Goal: Task Accomplishment & Management: Complete application form

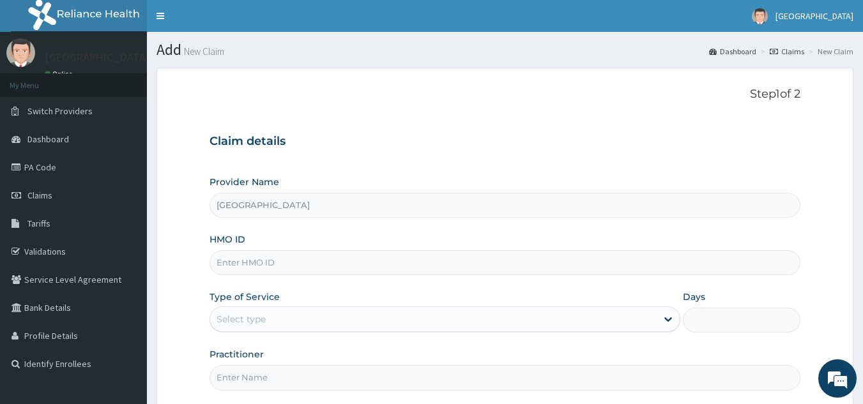
click at [240, 261] on input "HMO ID" at bounding box center [504, 262] width 591 height 25
paste input "EML/10025/D"
type input "EML/10025/D"
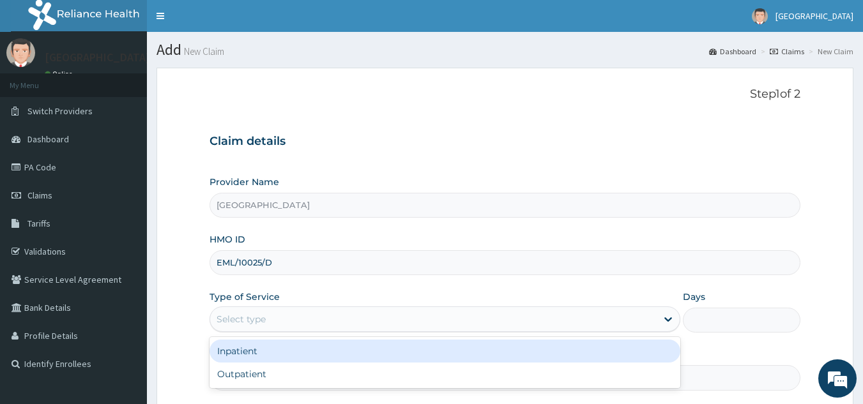
click at [263, 325] on div "Select type" at bounding box center [240, 319] width 49 height 13
click at [225, 354] on div "Inpatient" at bounding box center [444, 351] width 471 height 23
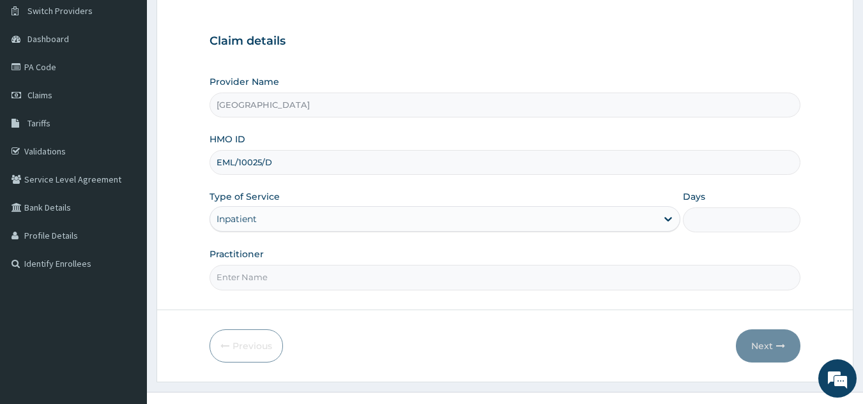
scroll to position [121, 0]
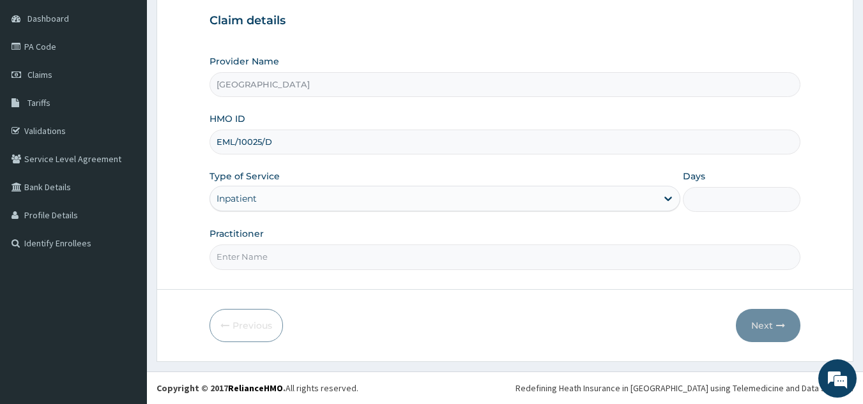
click at [322, 261] on input "Practitioner" at bounding box center [504, 257] width 591 height 25
type input "Dr, Oguma"
click at [704, 186] on div "Days" at bounding box center [741, 191] width 117 height 42
click at [709, 206] on input "Days" at bounding box center [741, 199] width 117 height 25
type input "2"
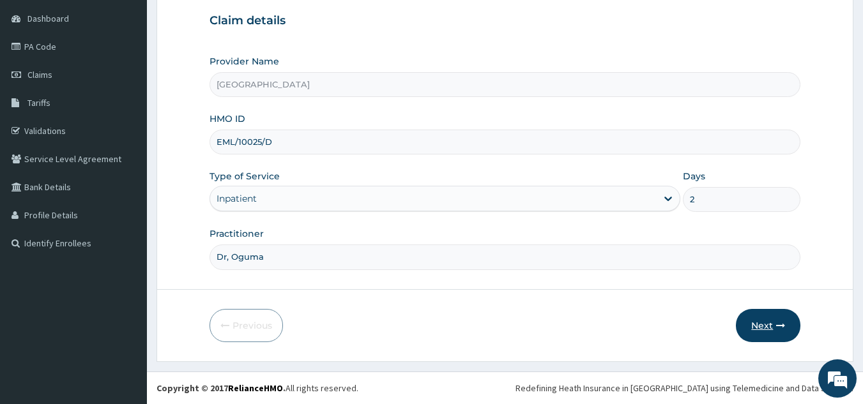
click at [771, 326] on button "Next" at bounding box center [768, 325] width 64 height 33
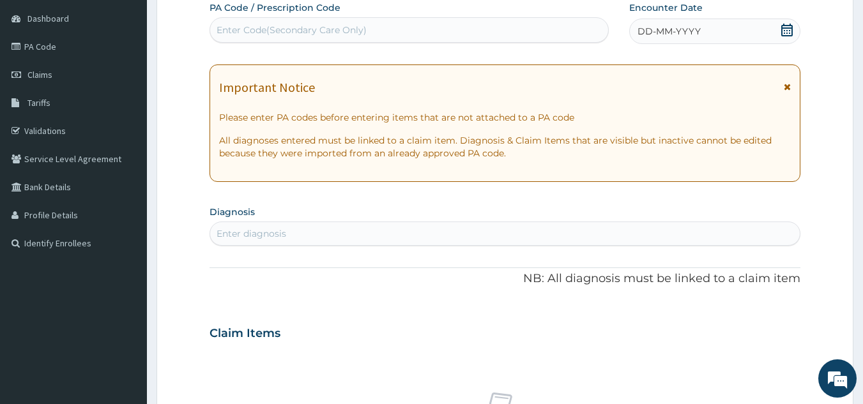
click at [390, 27] on div "Enter Code(Secondary Care Only)" at bounding box center [409, 30] width 398 height 20
paste input "PA/CB2A71"
type input "PA/CB2A71"
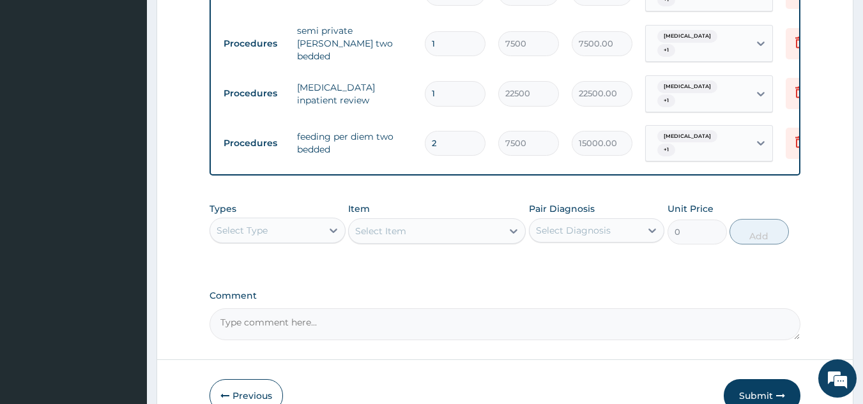
scroll to position [810, 0]
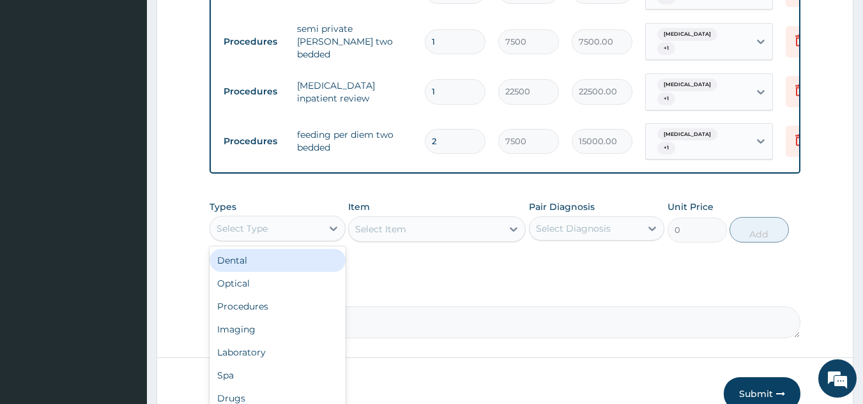
click at [268, 218] on div "Select Type" at bounding box center [266, 228] width 112 height 20
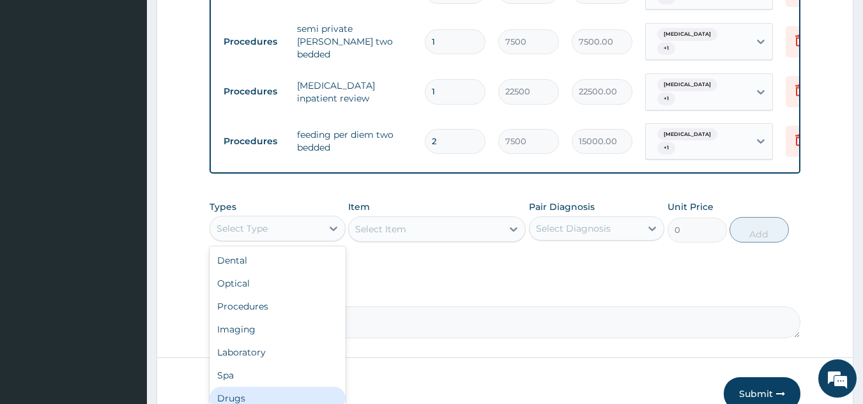
click at [250, 387] on div "Drugs" at bounding box center [277, 398] width 136 height 23
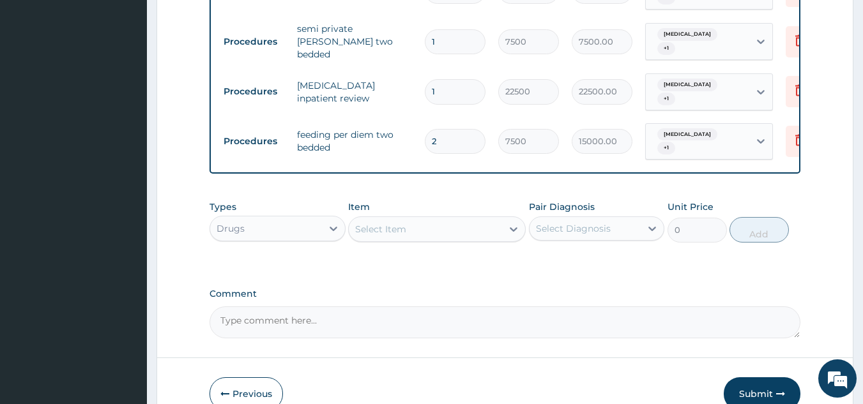
click at [386, 223] on div "Select Item" at bounding box center [380, 229] width 51 height 13
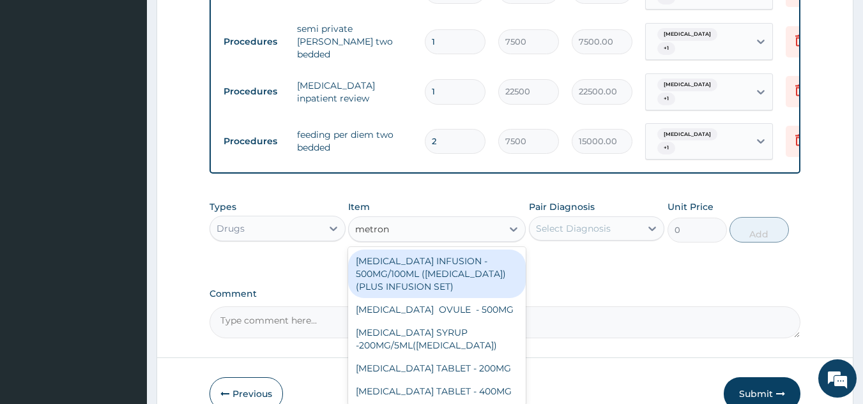
type input "metroni"
click at [457, 250] on div "METRONIDAZOLE INFUSION - 500MG/100ML (FLAGYL)(PLUS INFUSION SET)" at bounding box center [437, 274] width 178 height 49
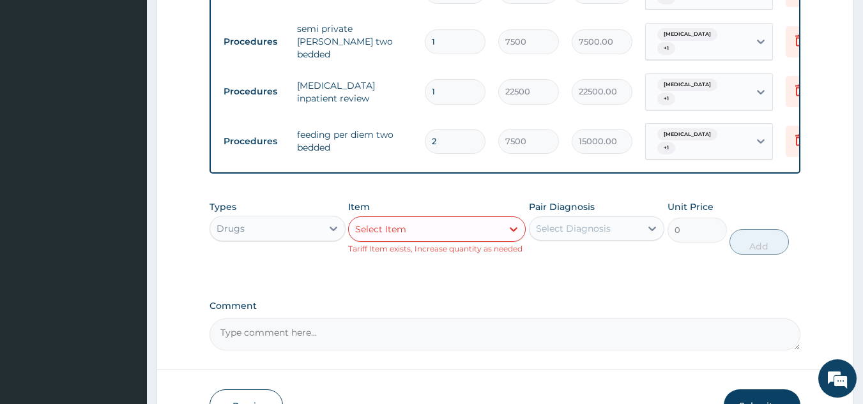
click at [438, 219] on div "Select Item" at bounding box center [425, 229] width 153 height 20
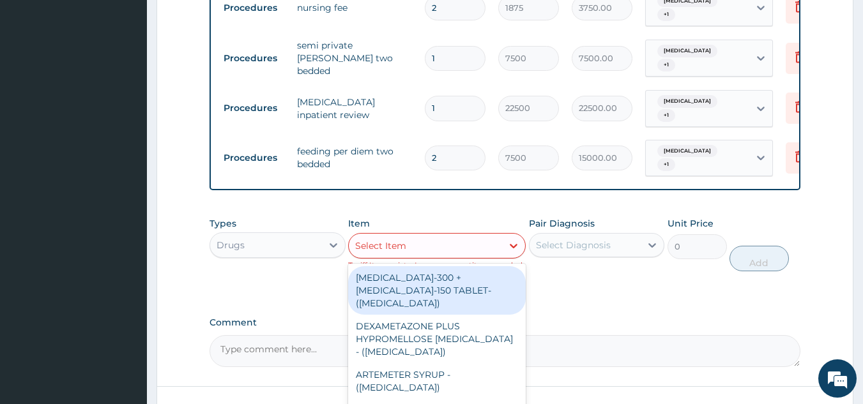
scroll to position [795, 0]
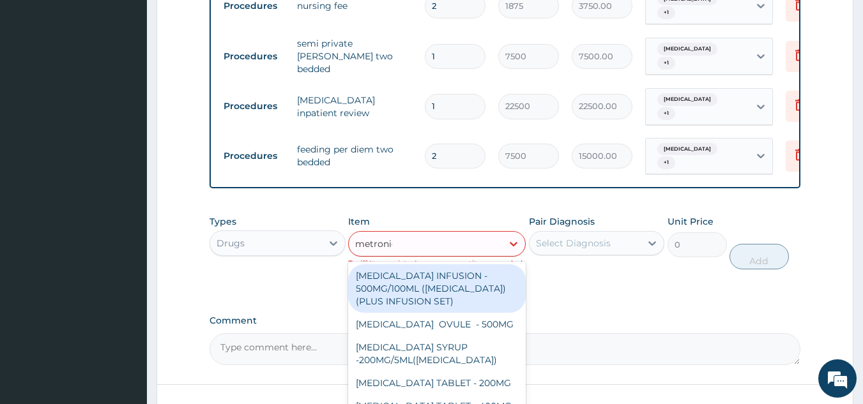
type input "metronida"
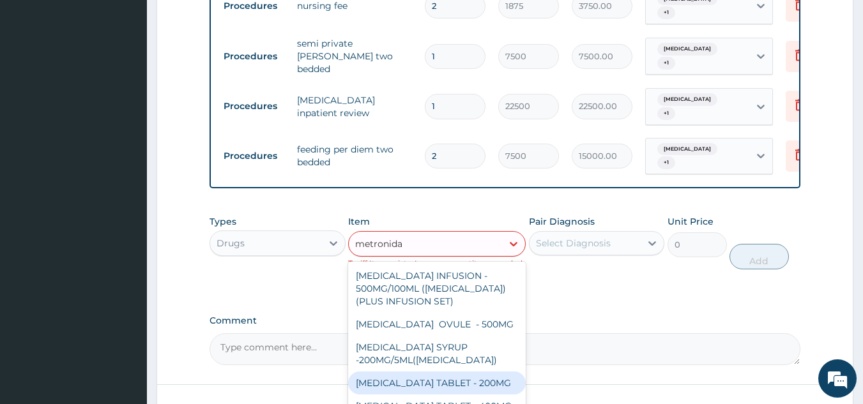
click at [442, 372] on div "METRONIDAZOLE TABLET - 200MG" at bounding box center [437, 383] width 178 height 23
type input "28"
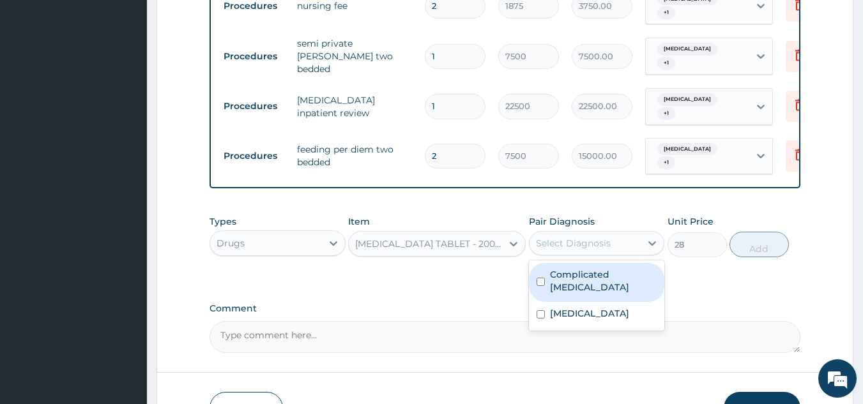
click at [582, 237] on div "Select Diagnosis" at bounding box center [573, 243] width 75 height 13
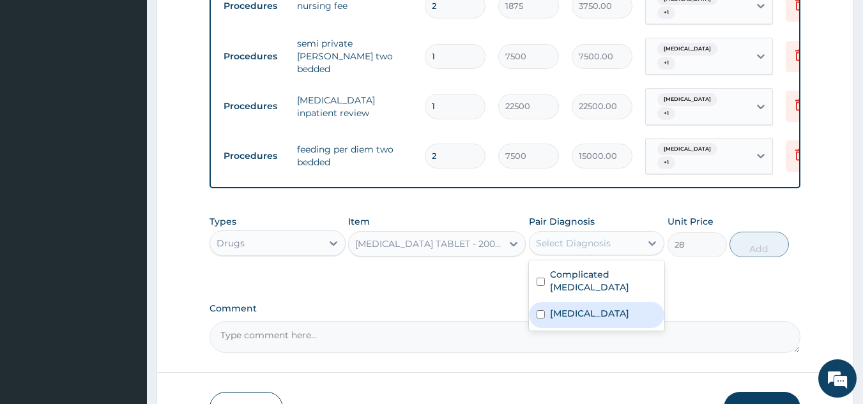
click at [561, 307] on label "Sepsis" at bounding box center [589, 313] width 79 height 13
checkbox input "true"
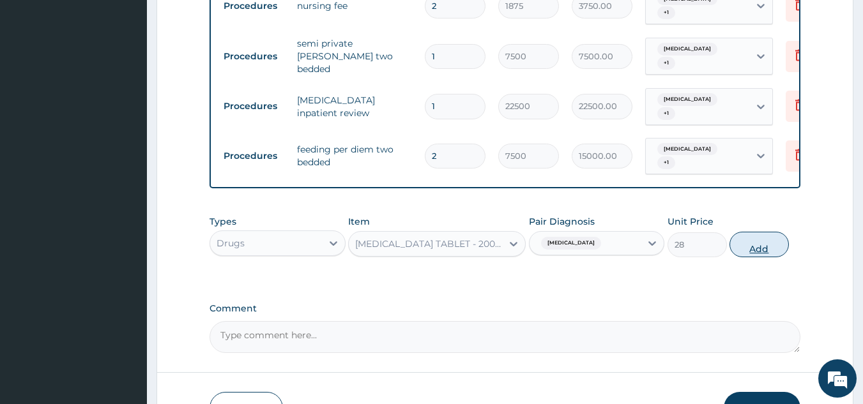
click at [757, 232] on button "Add" at bounding box center [758, 245] width 59 height 26
type input "0"
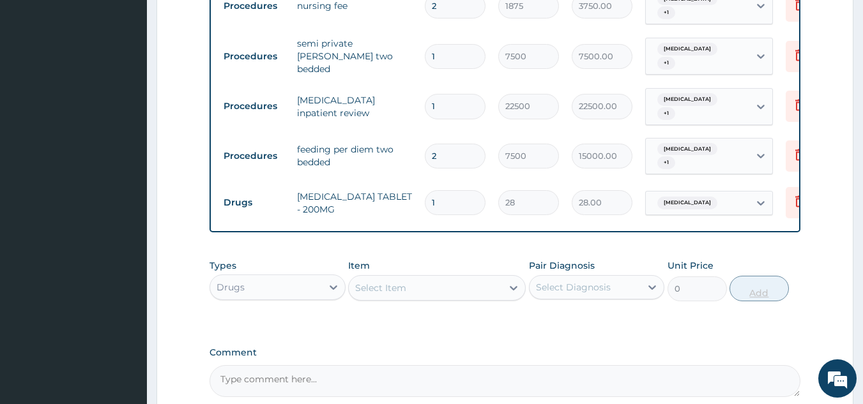
type input "15"
type input "420.00"
type input "15"
click at [389, 282] on div "Select Item" at bounding box center [380, 288] width 51 height 13
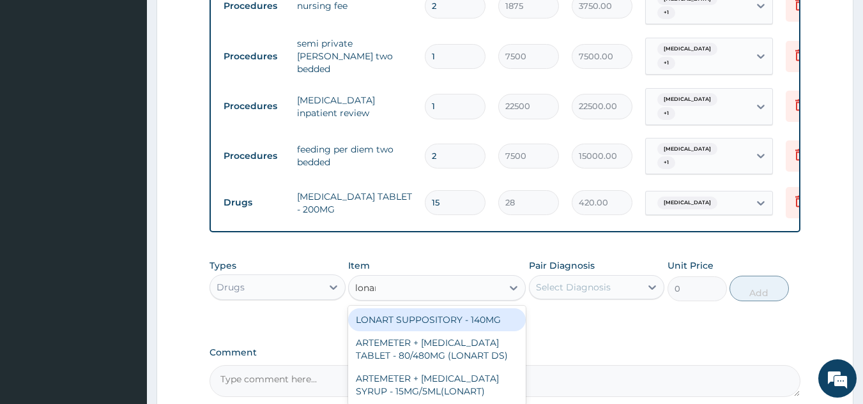
type input "lonart"
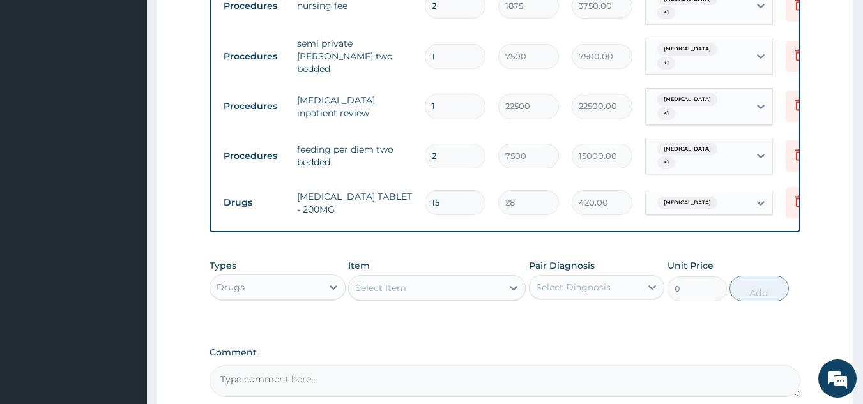
click at [384, 278] on div "Select Item" at bounding box center [425, 288] width 153 height 20
click at [384, 282] on div "Select Item" at bounding box center [380, 288] width 51 height 13
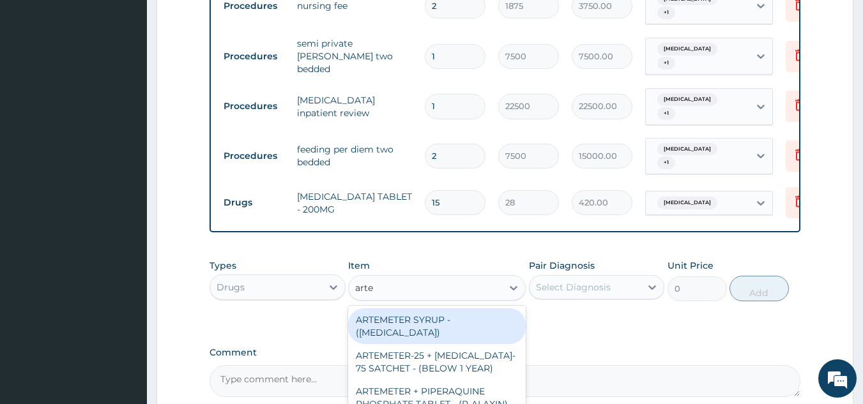
type input "artem"
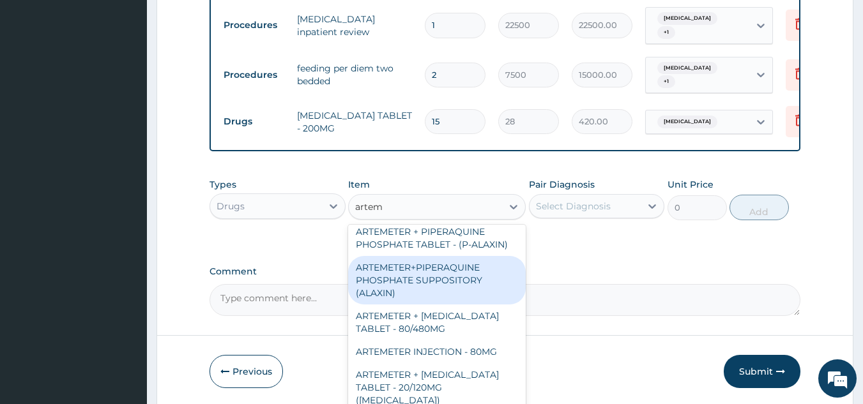
scroll to position [102, 0]
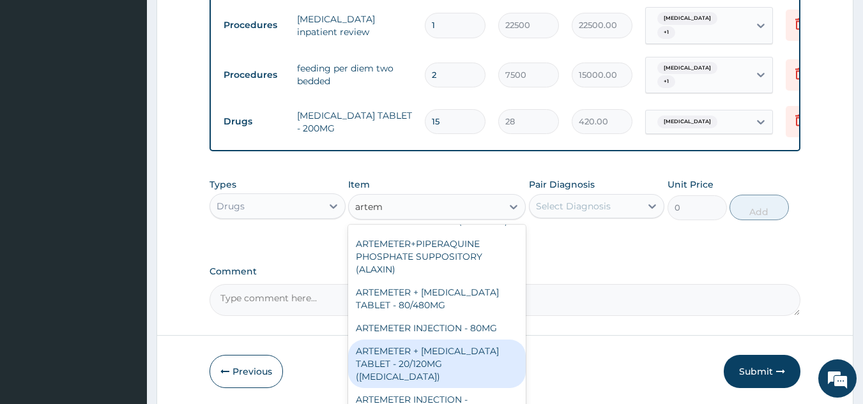
click at [442, 340] on div "ARTEMETER + LUMEFANTRINE TABLET - 20/120MG (COARTEM)" at bounding box center [437, 364] width 178 height 49
type input "210"
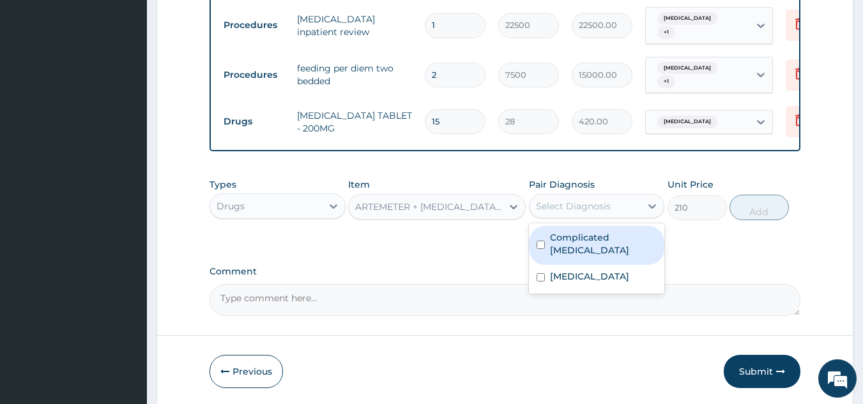
click at [589, 196] on div "Select Diagnosis" at bounding box center [585, 206] width 112 height 20
click at [542, 241] on input "checkbox" at bounding box center [540, 245] width 8 height 8
checkbox input "true"
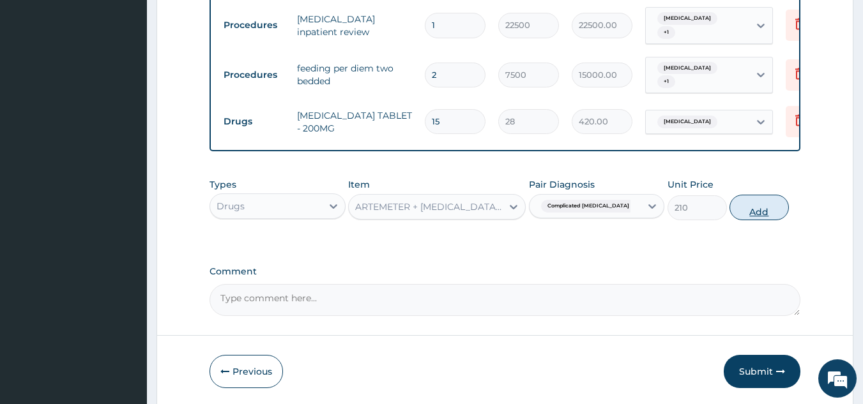
click at [761, 195] on button "Add" at bounding box center [758, 208] width 59 height 26
type input "0"
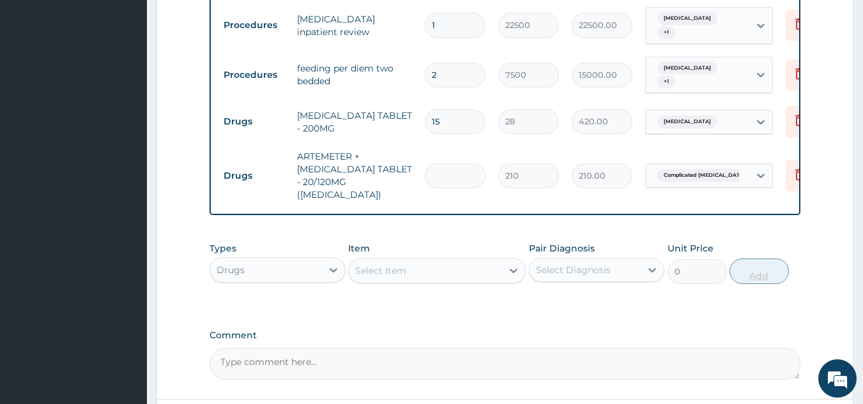
type input "6"
type input "1260.00"
type input "6"
click at [378, 264] on div "Select Item" at bounding box center [380, 270] width 51 height 13
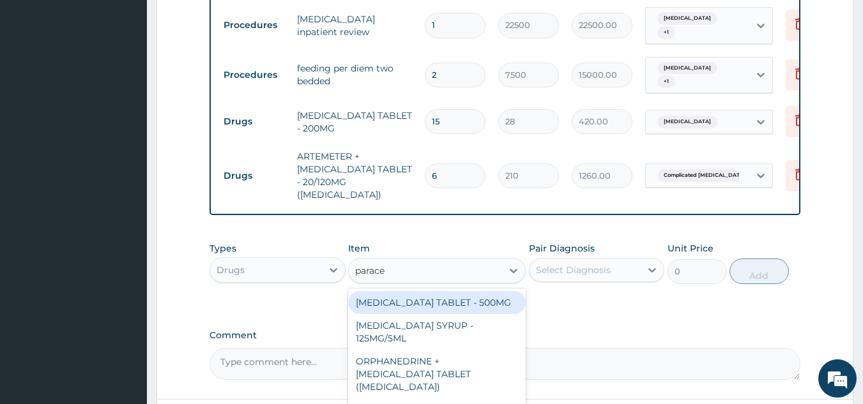
type input "paracet"
click at [455, 291] on div "PARACETAMOL TABLET - 500MG" at bounding box center [437, 302] width 178 height 23
type input "33.599999999999994"
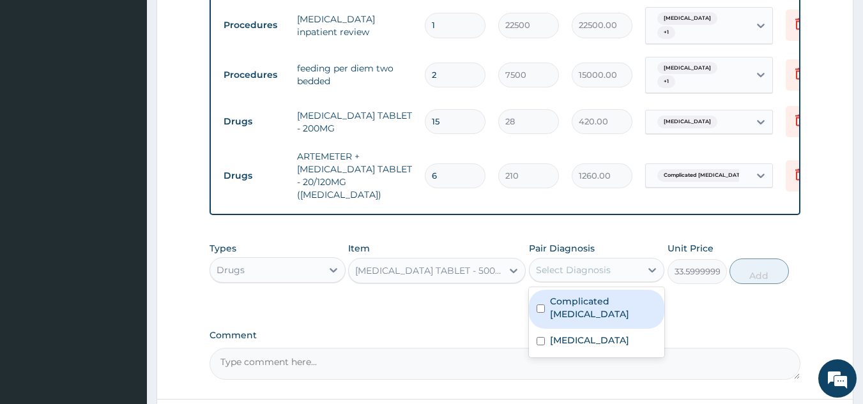
click at [557, 264] on div "Select Diagnosis" at bounding box center [573, 270] width 75 height 13
click at [541, 305] on input "checkbox" at bounding box center [540, 309] width 8 height 8
checkbox input "true"
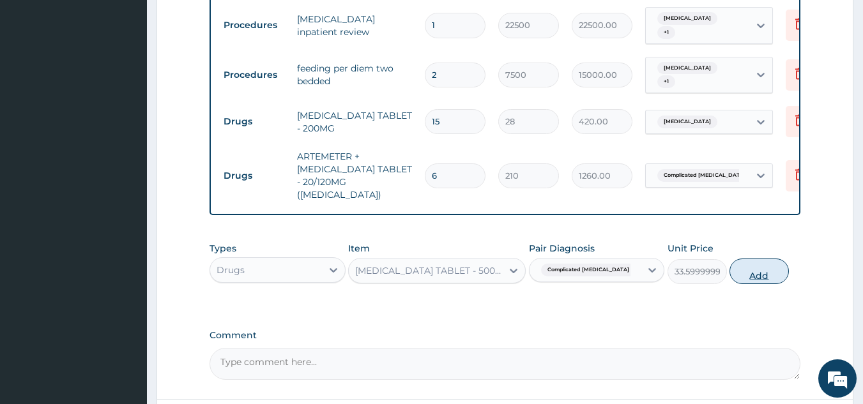
click at [755, 259] on button "Add" at bounding box center [758, 272] width 59 height 26
type input "0"
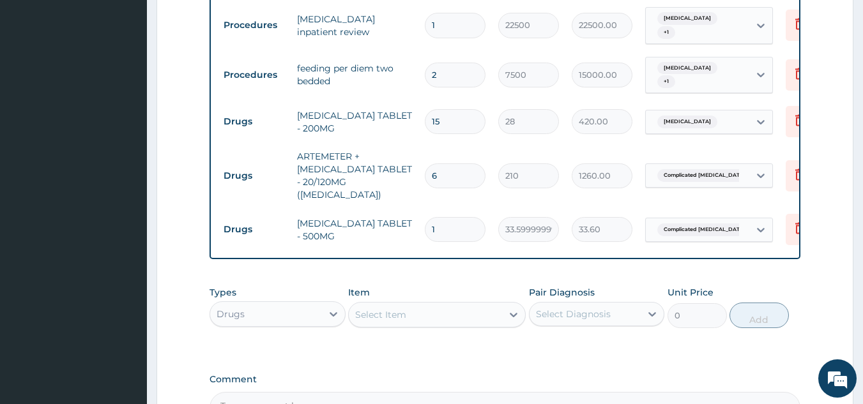
click at [406, 305] on div "Select Item" at bounding box center [425, 315] width 153 height 20
click at [450, 217] on input "1" at bounding box center [455, 229] width 61 height 25
type input "18"
type input "604.80"
type input "18"
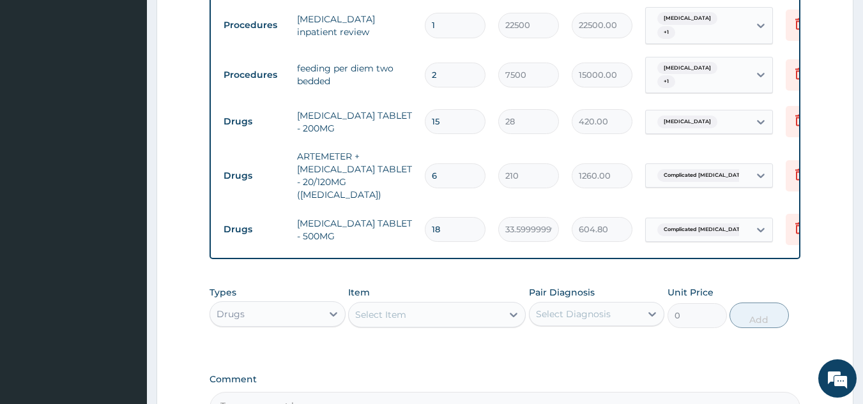
click at [680, 374] on label "Comment" at bounding box center [504, 379] width 591 height 11
click at [680, 392] on textarea "Comment" at bounding box center [504, 408] width 591 height 32
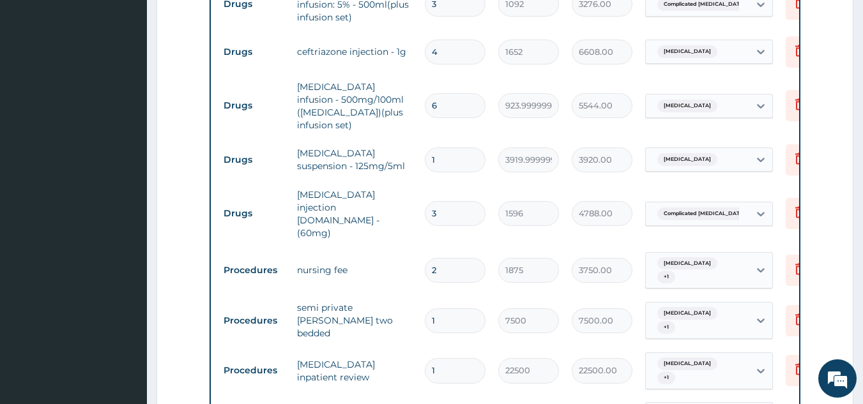
scroll to position [563, 0]
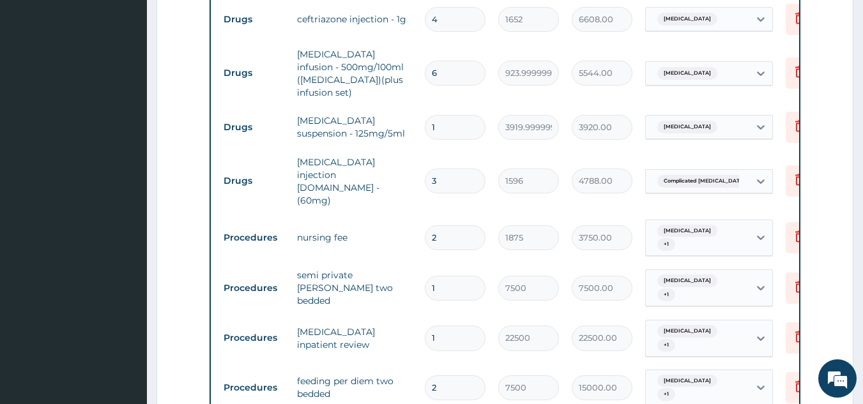
drag, startPoint x: 862, startPoint y: 180, endPoint x: 872, endPoint y: 220, distance: 41.4
click at [862, 220] on html "R EL Toggle navigation Bakor Medical Centre Bakor Medical Centre - bmc.hmo@yaho…" at bounding box center [431, 154] width 863 height 1434
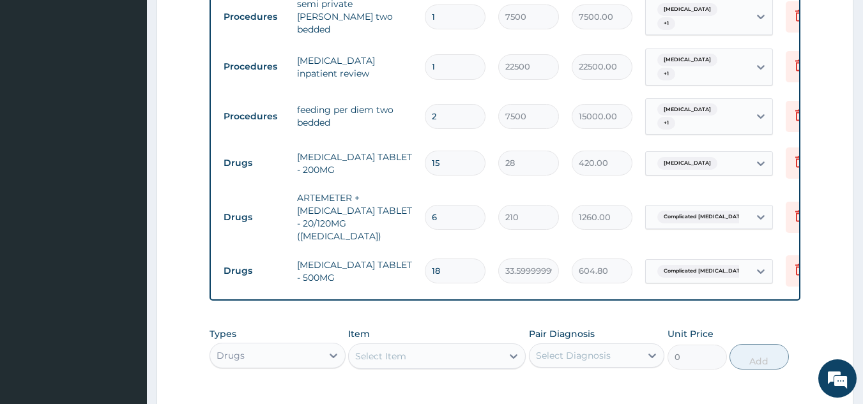
scroll to position [971, 0]
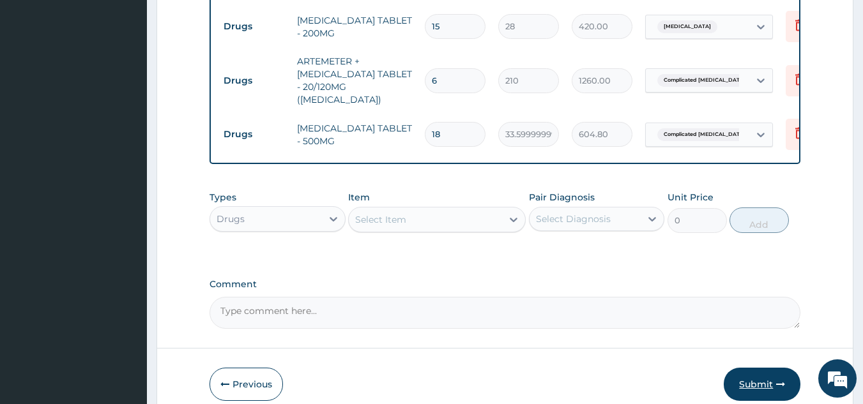
click at [763, 368] on button "Submit" at bounding box center [761, 384] width 77 height 33
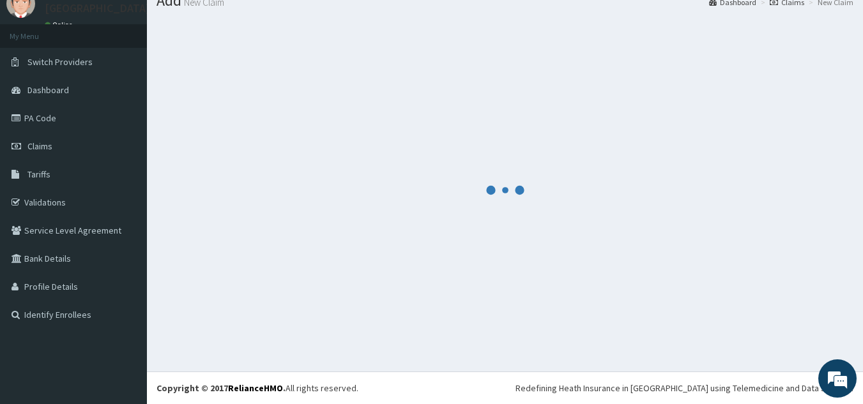
scroll to position [49, 0]
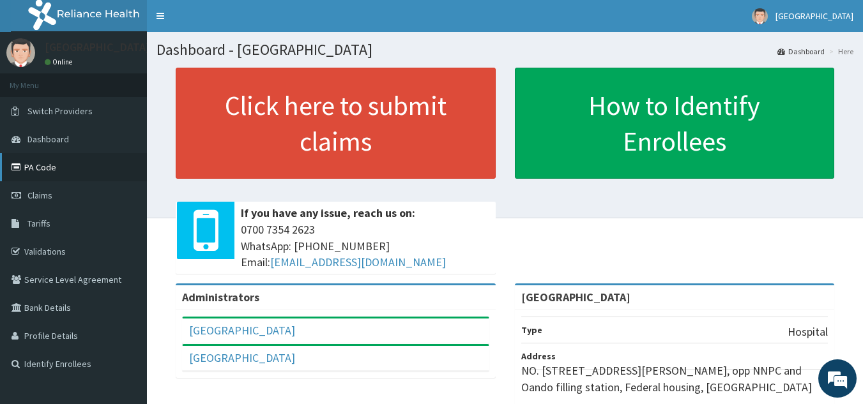
click at [29, 165] on link "PA Code" at bounding box center [73, 167] width 147 height 28
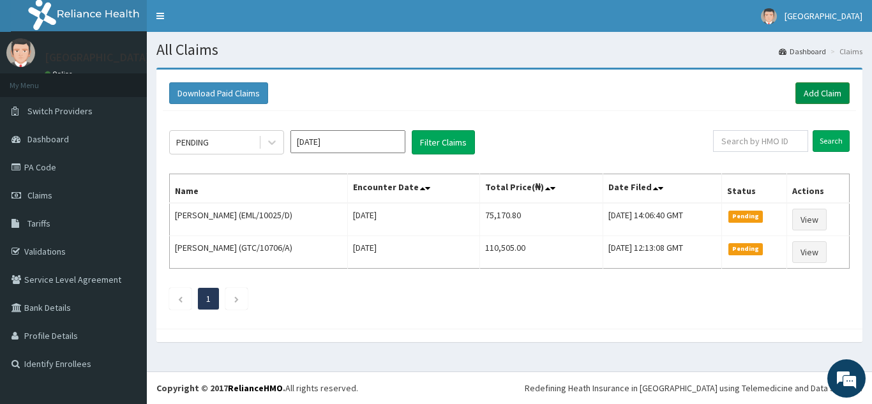
click at [824, 96] on link "Add Claim" at bounding box center [823, 93] width 54 height 22
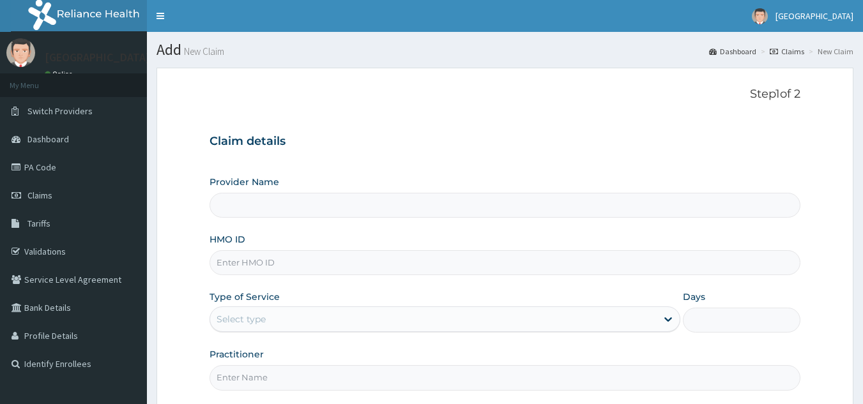
click at [238, 266] on input "HMO ID" at bounding box center [504, 262] width 591 height 25
paste input "EML/10025/B"
type input "EML/10025/B"
type input "[GEOGRAPHIC_DATA]"
type input "EML/10025/B"
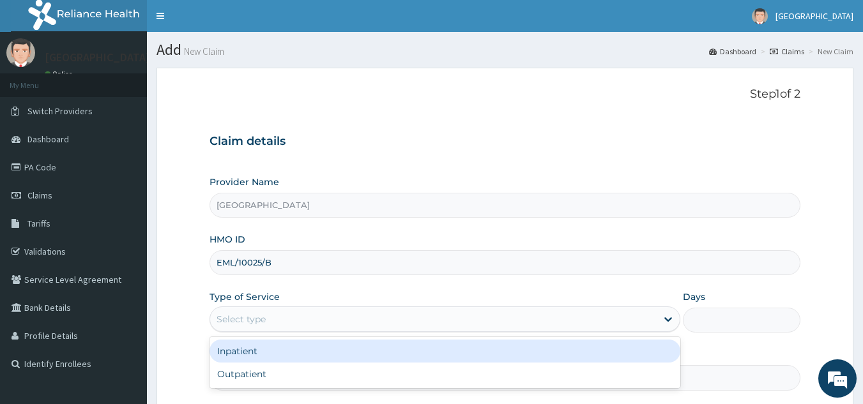
click at [239, 309] on div "Select type" at bounding box center [433, 319] width 446 height 20
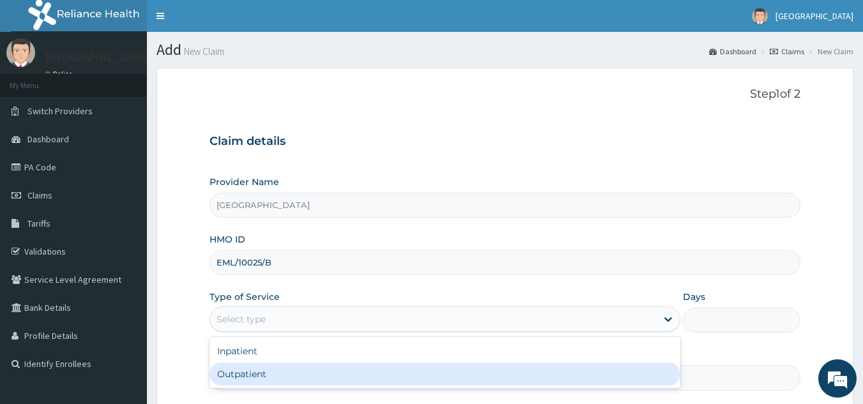
click at [223, 370] on div "Outpatient" at bounding box center [444, 374] width 471 height 23
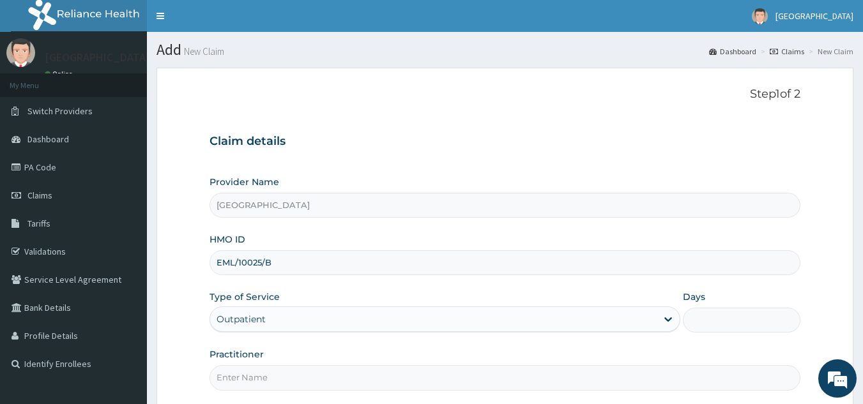
type input "1"
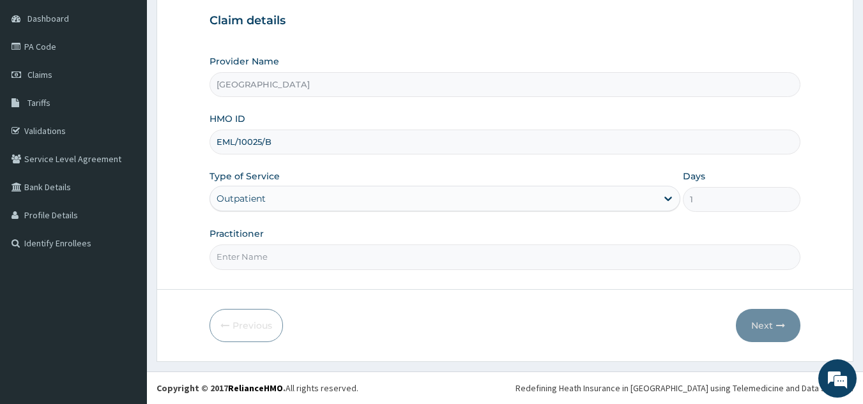
click at [269, 254] on input "Practitioner" at bounding box center [504, 257] width 591 height 25
type input "DR. BASSEY"
click at [769, 322] on button "Next" at bounding box center [768, 325] width 64 height 33
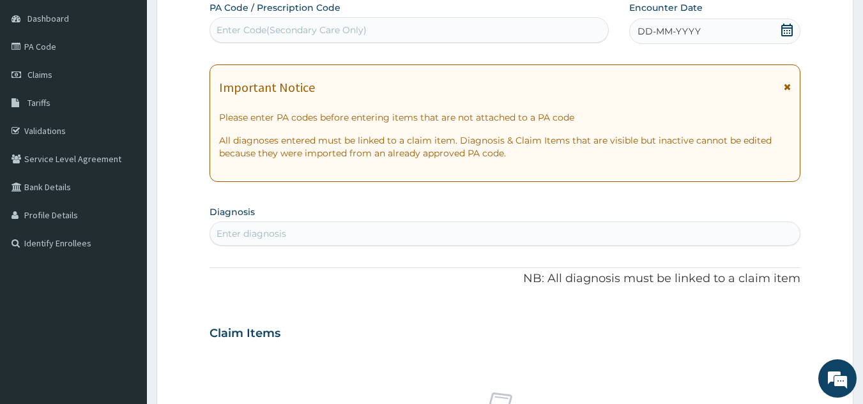
click at [414, 33] on div "Enter Code(Secondary Care Only)" at bounding box center [409, 30] width 398 height 20
paste input "PA/D26CF5"
type input "PA/D26CF5"
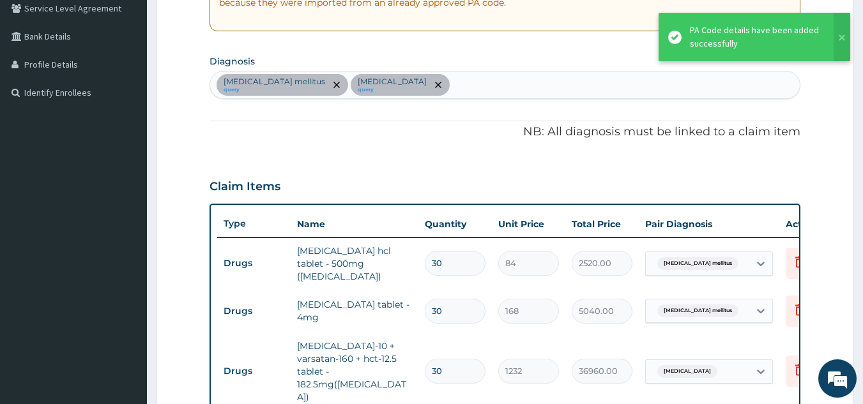
scroll to position [133, 0]
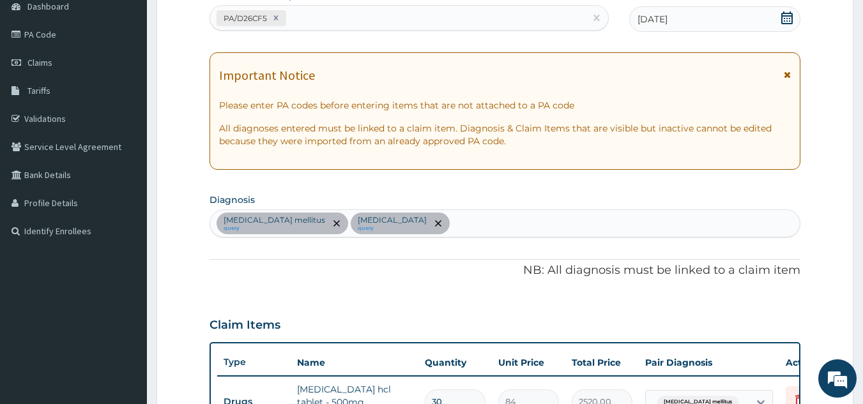
click at [496, 230] on div "Diabetes mellitus query Hypertensive heart disease query" at bounding box center [505, 223] width 590 height 27
type input "malaria"
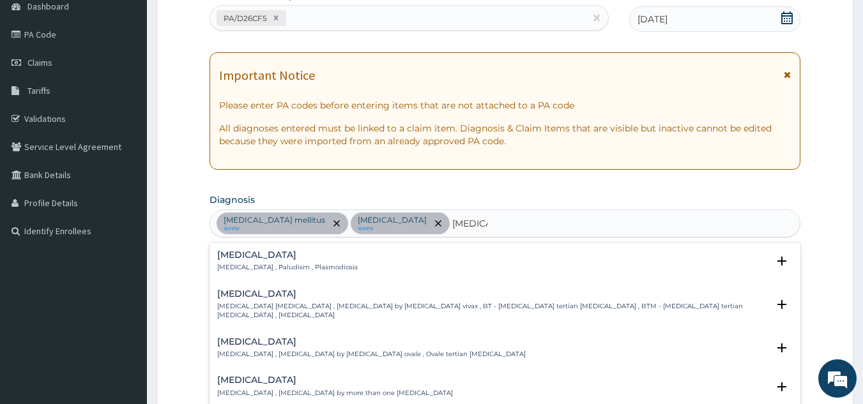
click at [265, 261] on div "Malaria Malaria , Paludism , Plasmodiosis" at bounding box center [287, 261] width 140 height 22
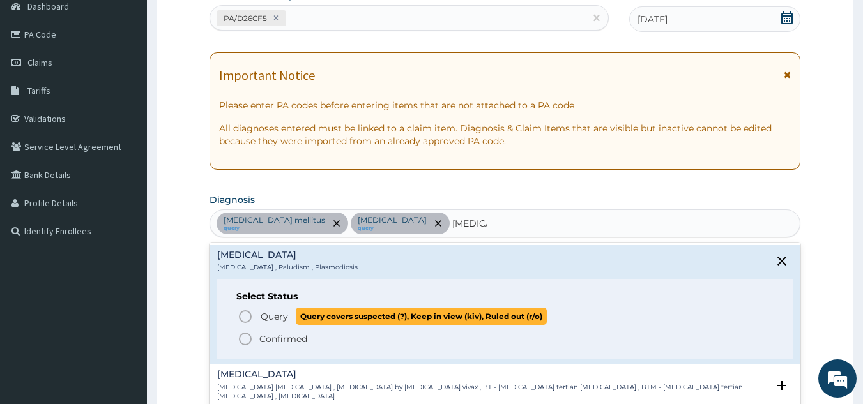
click at [244, 321] on icon "status option query" at bounding box center [245, 316] width 15 height 15
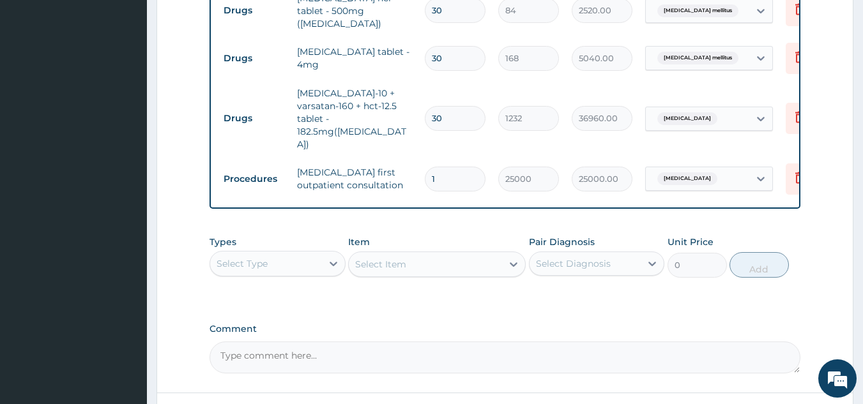
scroll to position [605, 0]
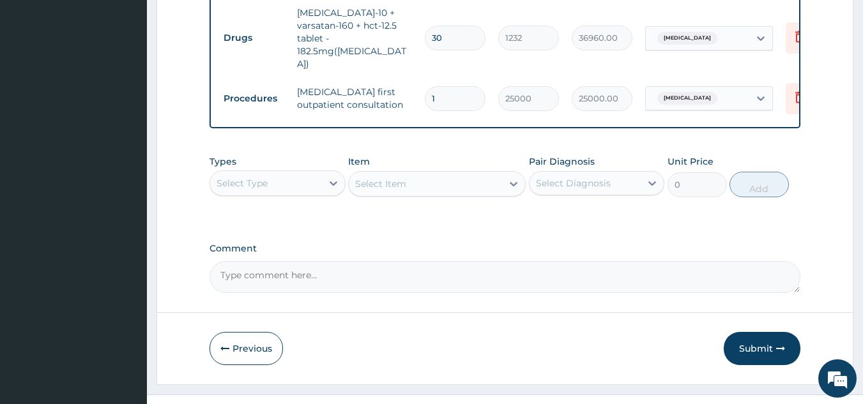
click at [256, 177] on div "Select Type" at bounding box center [241, 183] width 51 height 13
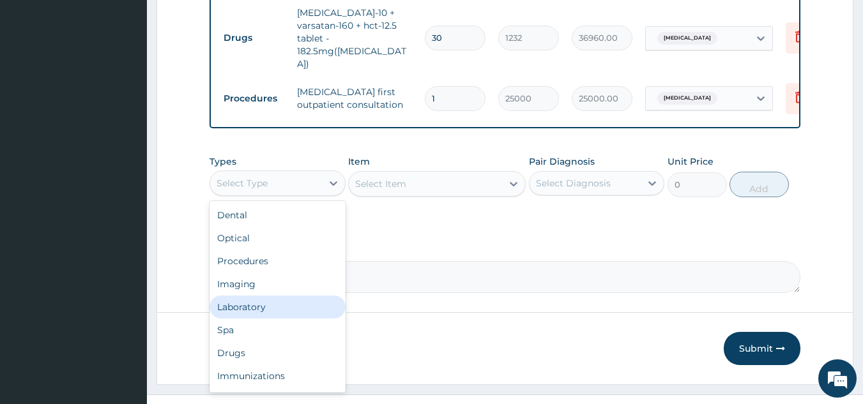
click at [248, 296] on div "Laboratory" at bounding box center [277, 307] width 136 height 23
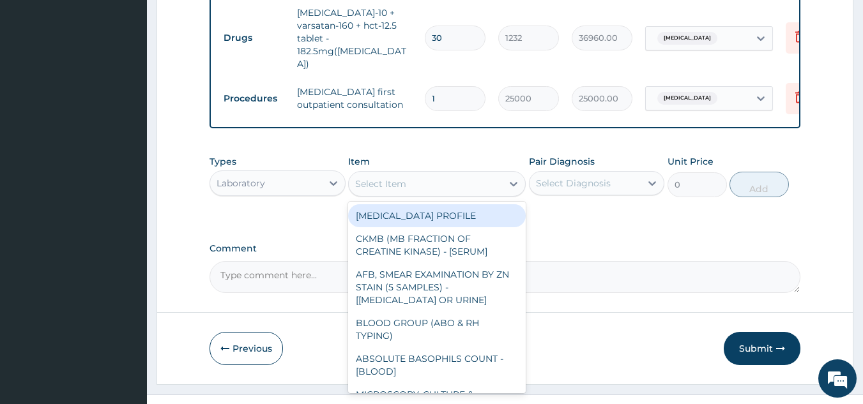
click at [363, 178] on div "Select Item" at bounding box center [380, 184] width 51 height 13
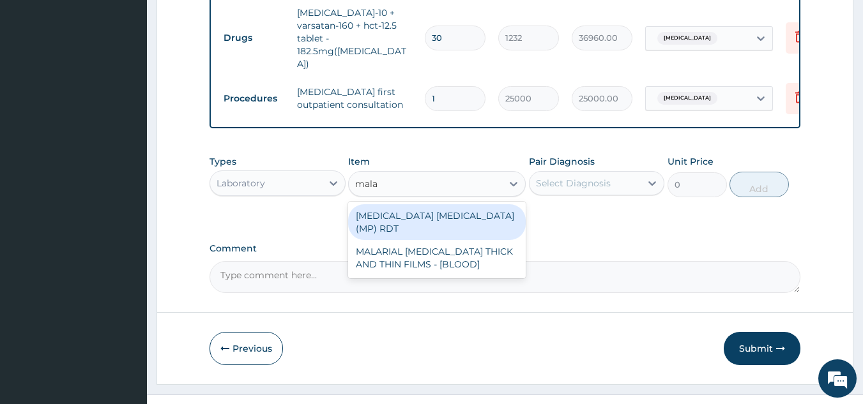
type input "malar"
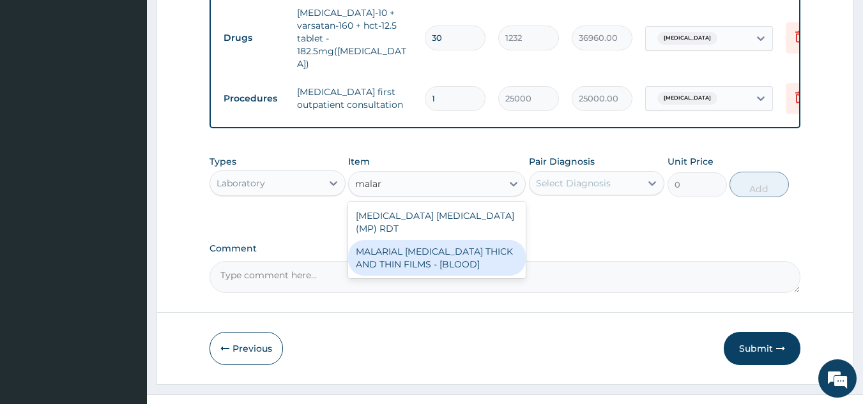
click at [430, 240] on div "MALARIAL PARASITE THICK AND THIN FILMS - [BLOOD]" at bounding box center [437, 258] width 178 height 36
type input "2187.5"
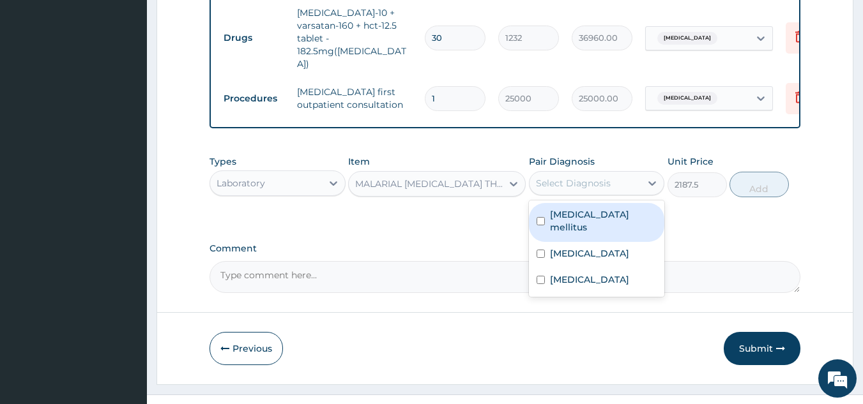
click at [570, 177] on div "Select Diagnosis" at bounding box center [573, 183] width 75 height 13
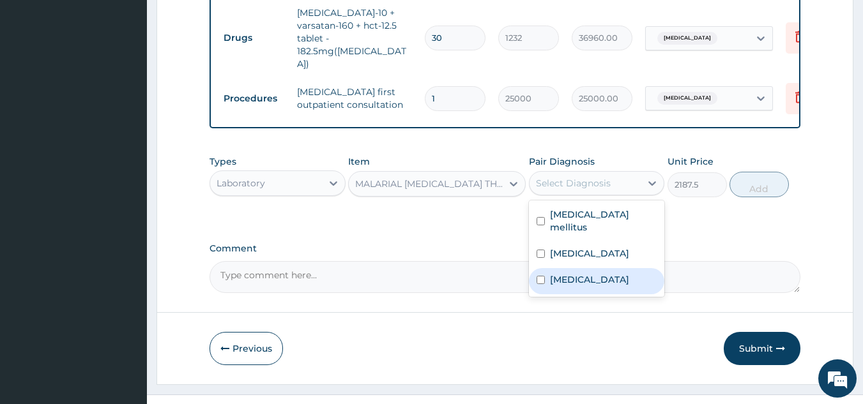
click at [548, 268] on div "Malaria" at bounding box center [597, 281] width 136 height 26
checkbox input "true"
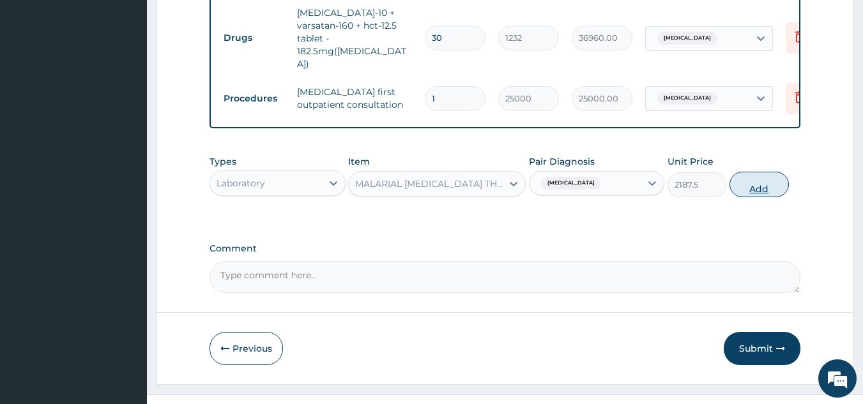
click at [752, 172] on button "Add" at bounding box center [758, 185] width 59 height 26
type input "0"
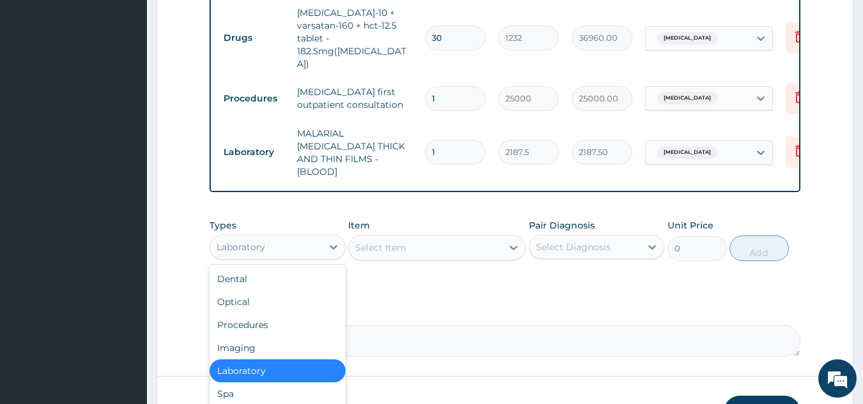
click at [310, 237] on div "Laboratory" at bounding box center [266, 247] width 112 height 20
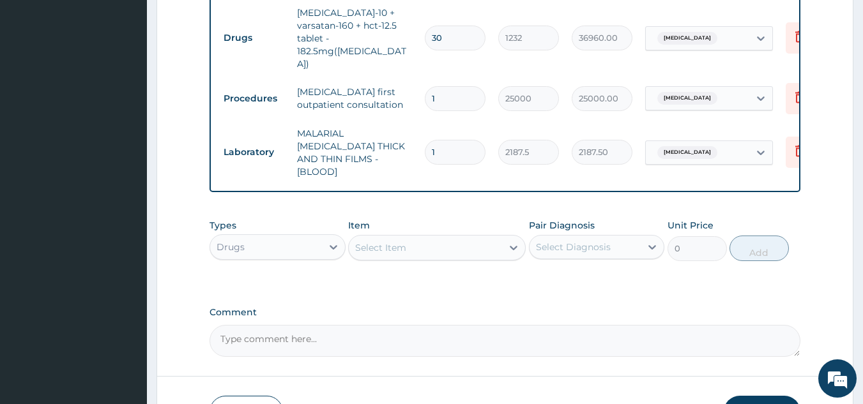
click at [418, 238] on div "Select Item" at bounding box center [425, 248] width 153 height 20
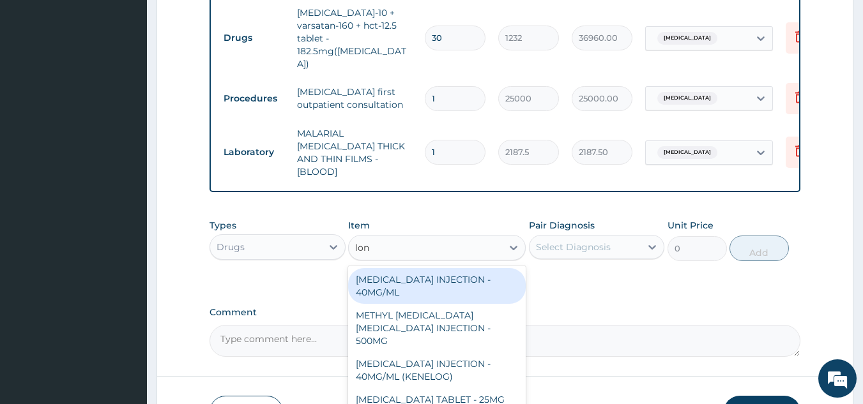
type input "lona"
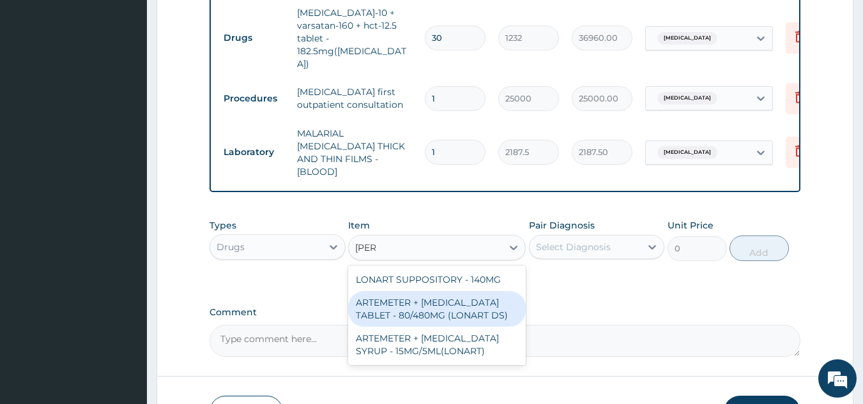
click at [399, 291] on div "ARTEMETER + LUMEFANTRINE TABLET - 80/480MG (LONART DS)" at bounding box center [437, 309] width 178 height 36
type input "588"
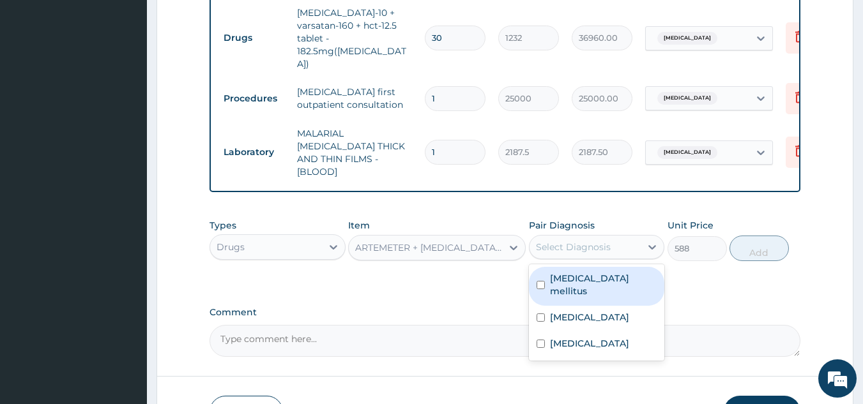
click at [581, 241] on div "Select Diagnosis" at bounding box center [573, 247] width 75 height 13
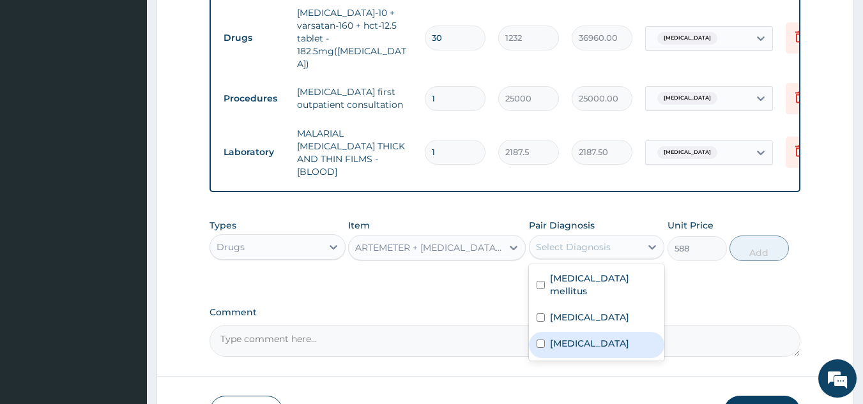
click at [540, 340] on input "checkbox" at bounding box center [540, 344] width 8 height 8
checkbox input "true"
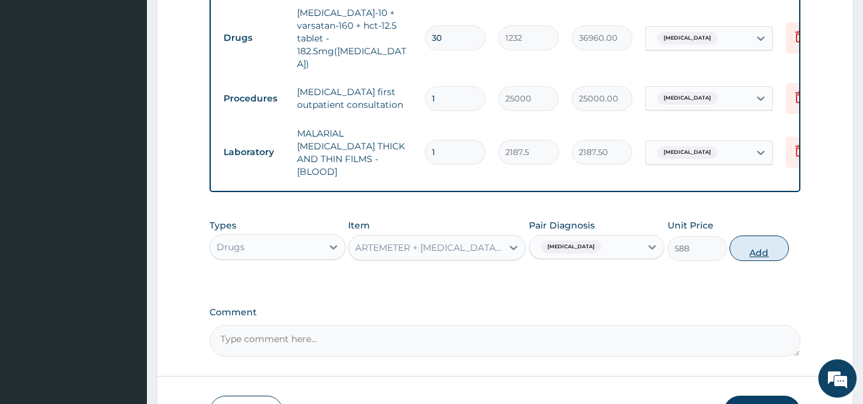
click at [759, 236] on button "Add" at bounding box center [758, 249] width 59 height 26
type input "0"
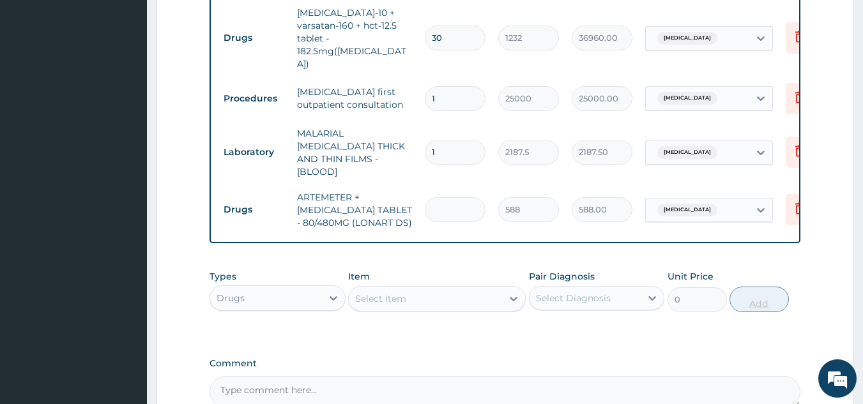
type input "0.00"
type input "6"
type input "3528.00"
type input "6"
click at [443, 289] on div "Select Item" at bounding box center [425, 299] width 153 height 20
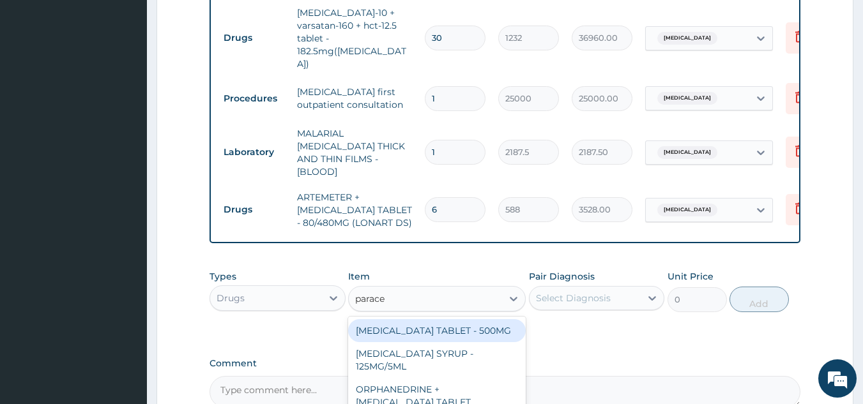
type input "paracet"
click at [445, 319] on div "PARACETAMOL TABLET - 500MG" at bounding box center [437, 330] width 178 height 23
type input "33.599999999999994"
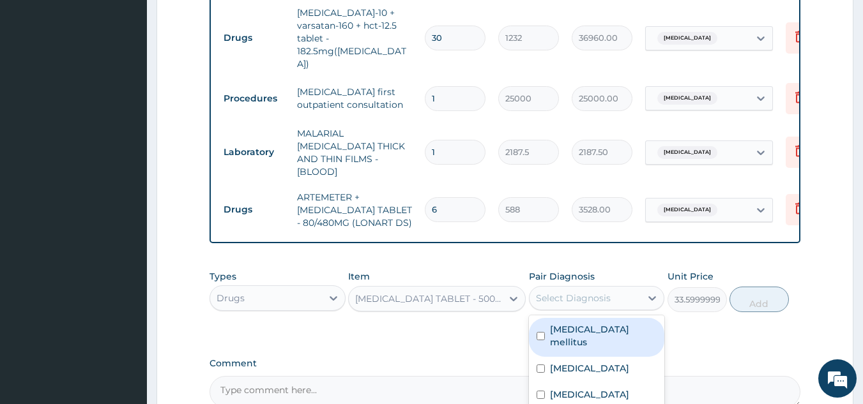
click at [561, 292] on div "Select Diagnosis" at bounding box center [573, 298] width 75 height 13
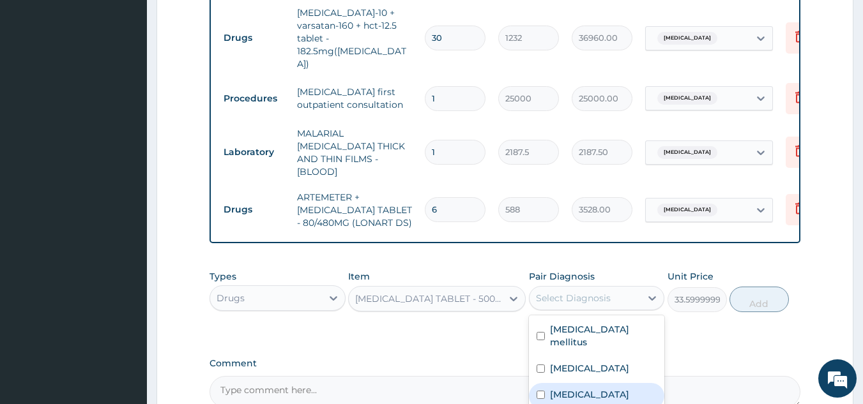
click at [541, 391] on input "checkbox" at bounding box center [540, 395] width 8 height 8
checkbox input "true"
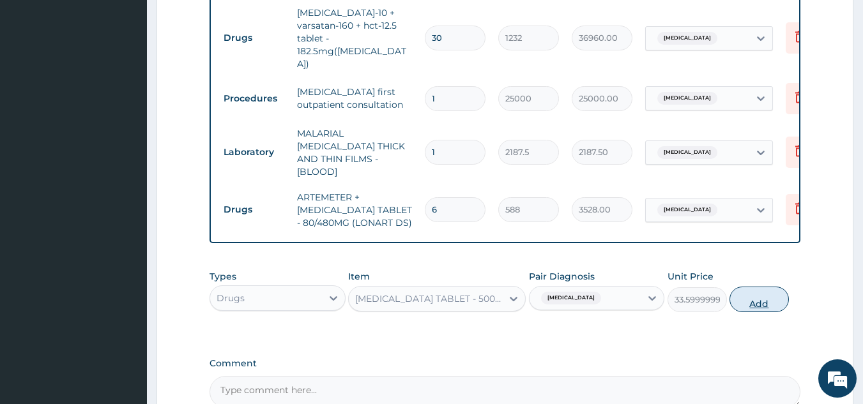
click at [745, 287] on button "Add" at bounding box center [758, 300] width 59 height 26
type input "0"
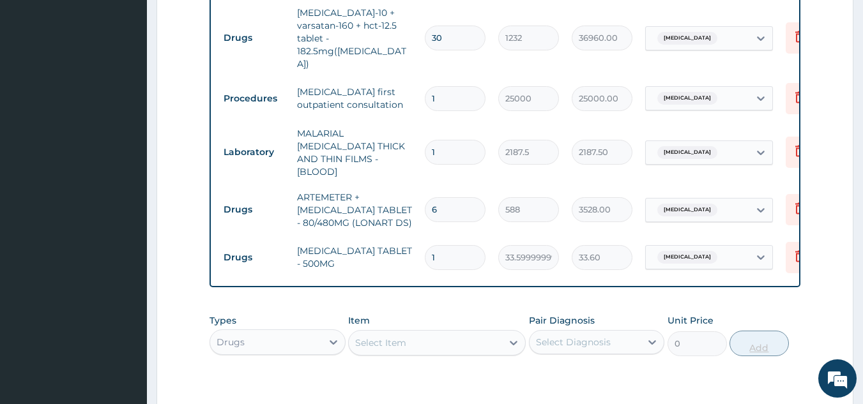
type input "18"
type input "604.80"
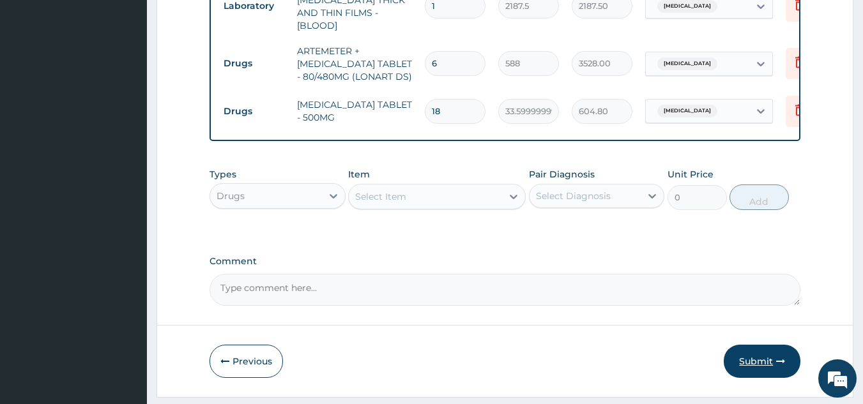
type input "18"
click at [759, 345] on button "Submit" at bounding box center [761, 361] width 77 height 33
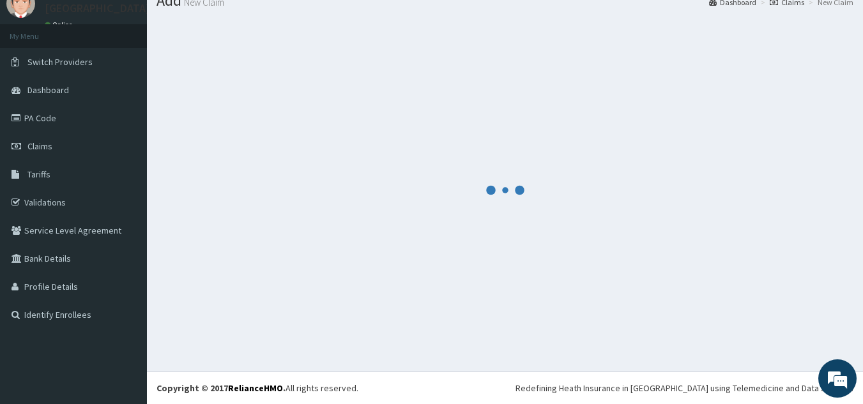
scroll to position [49, 0]
